Goal: Check status: Check status

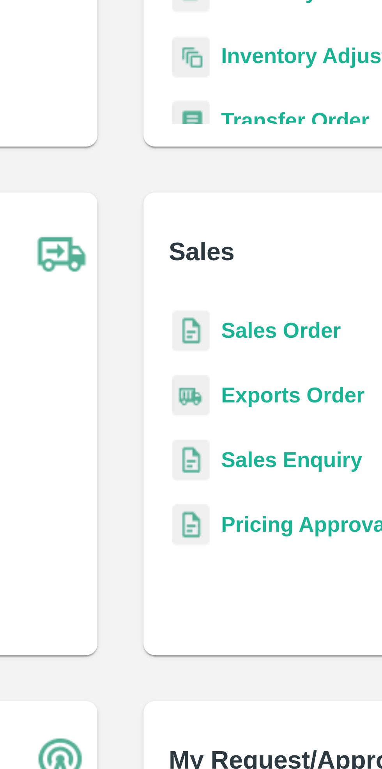
click at [225, 224] on b "Sales Order" at bounding box center [234, 223] width 32 height 6
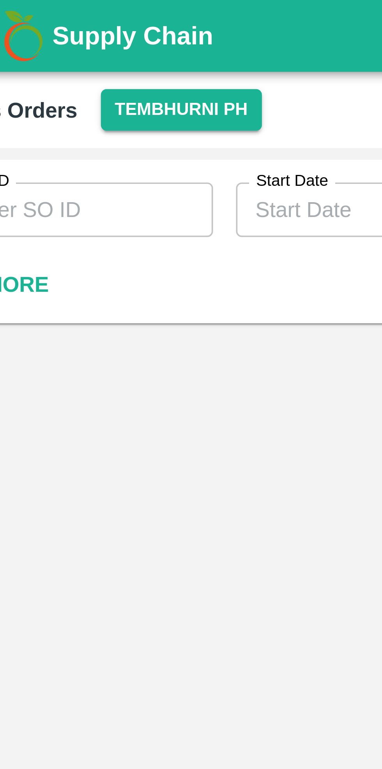
click at [60, 26] on button "Tembhurni PH" at bounding box center [70, 29] width 44 height 11
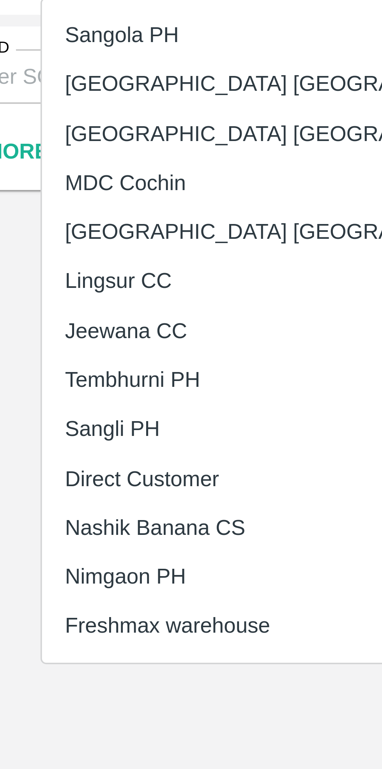
click at [62, 167] on li "Direct Customer" at bounding box center [99, 165] width 134 height 13
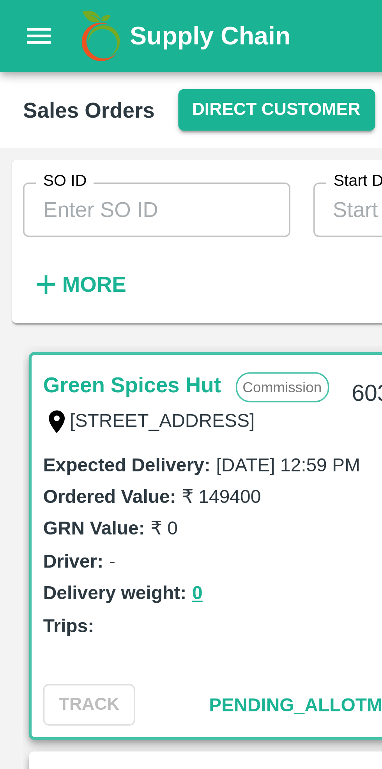
click at [27, 59] on input "SO ID" at bounding box center [42, 56] width 72 height 15
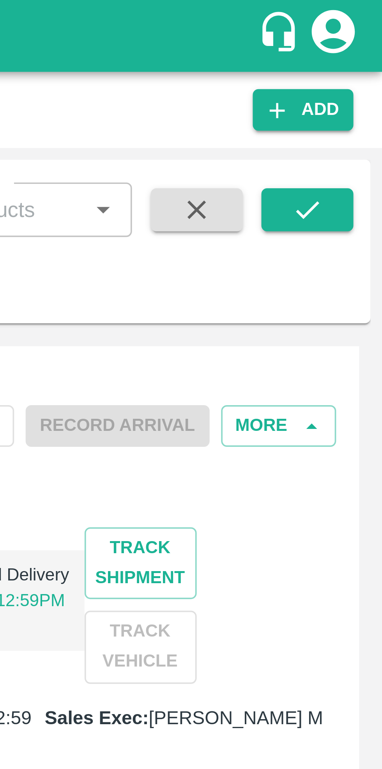
click at [363, 60] on icon "submit" at bounding box center [361, 57] width 9 height 9
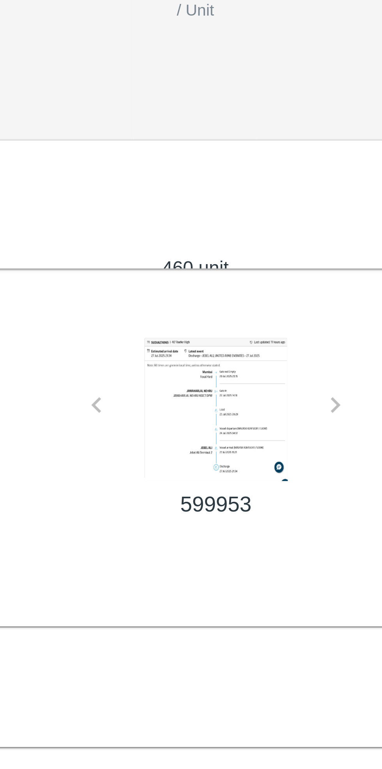
click at [282, 479] on div at bounding box center [254, 488] width 58 height 39
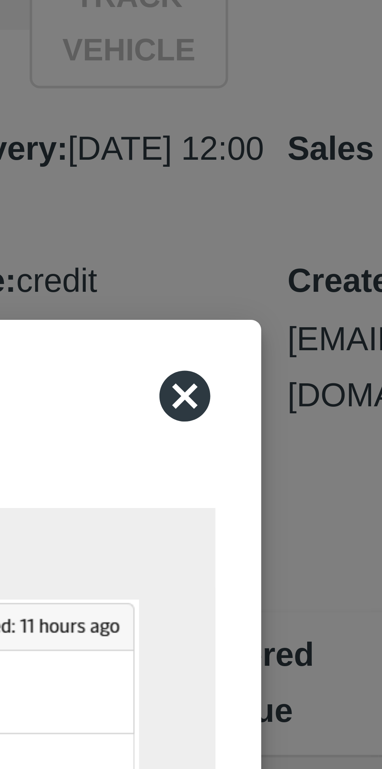
click at [277, 261] on icon at bounding box center [275, 261] width 8 height 8
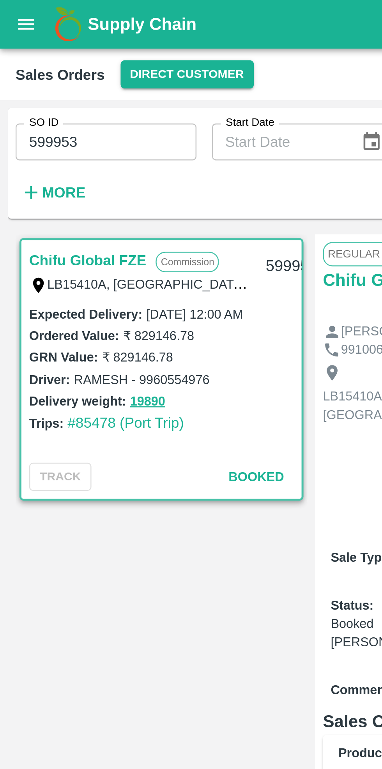
click at [44, 58] on input "599953" at bounding box center [42, 56] width 72 height 15
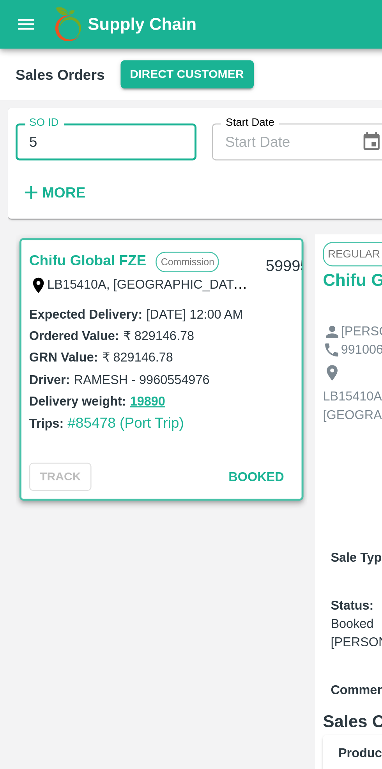
type input "5"
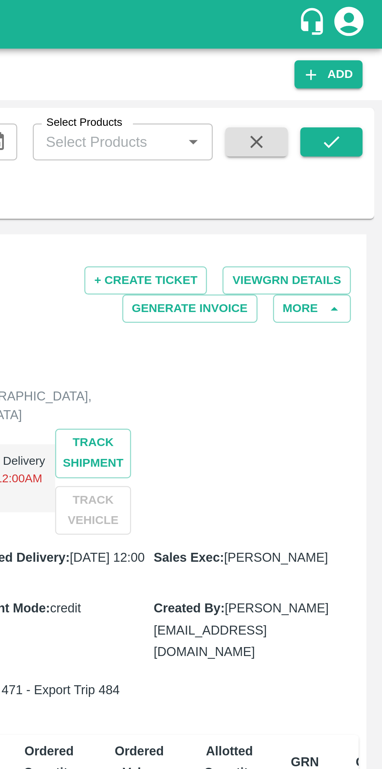
click at [359, 54] on icon "submit" at bounding box center [361, 57] width 9 height 9
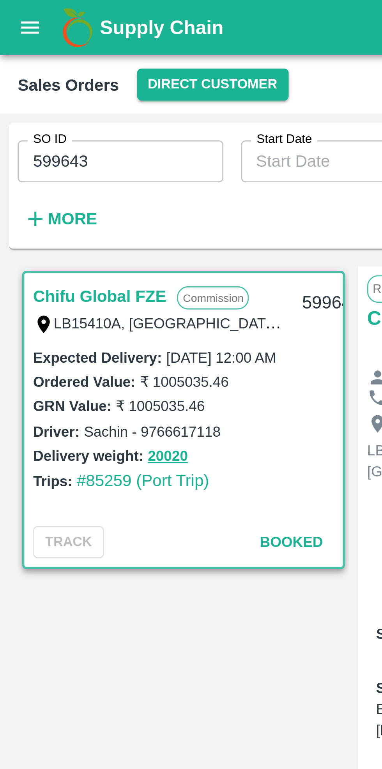
click at [40, 59] on input "599643" at bounding box center [42, 56] width 72 height 15
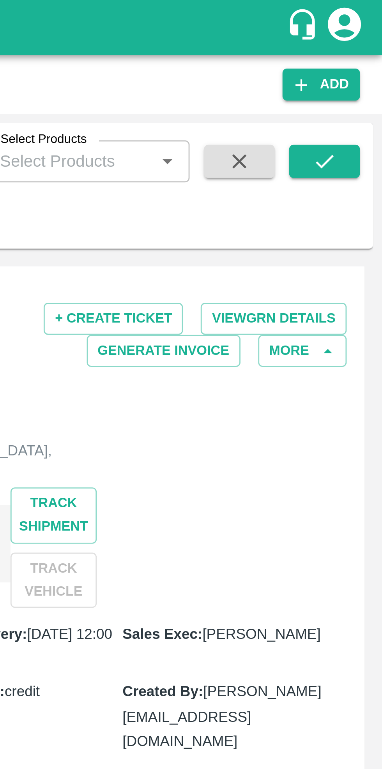
type input "594762"
click at [362, 57] on icon "submit" at bounding box center [361, 57] width 6 height 5
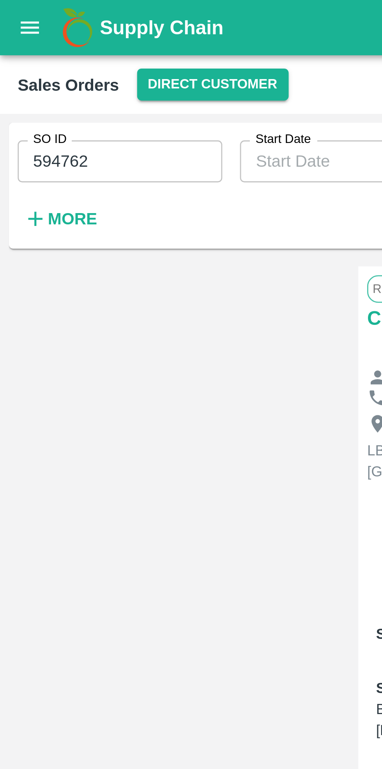
click at [38, 57] on input "594762" at bounding box center [42, 56] width 72 height 15
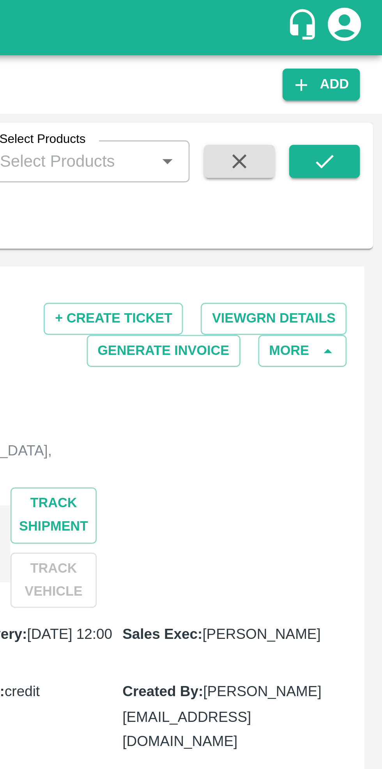
type input "594763"
click at [361, 56] on icon "submit" at bounding box center [361, 57] width 9 height 9
